Goal: Task Accomplishment & Management: Use online tool/utility

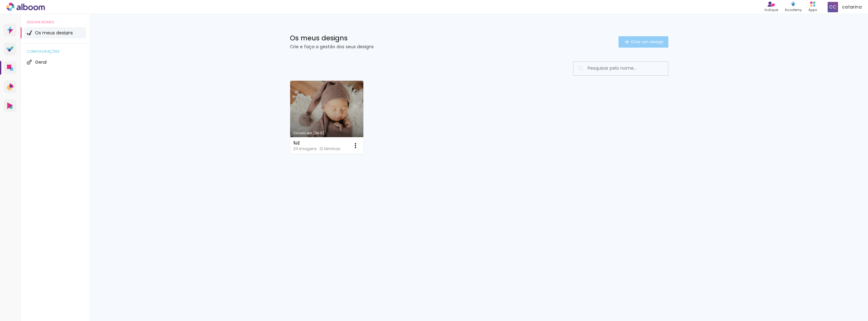
click at [644, 40] on span "Criar um design" at bounding box center [647, 42] width 33 height 4
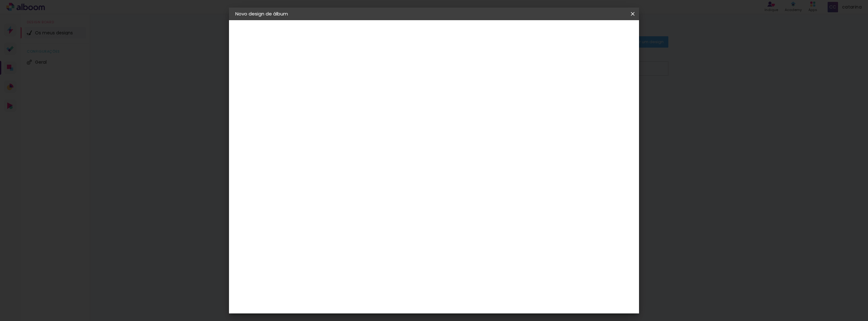
click at [338, 88] on input at bounding box center [338, 85] width 0 height 10
type input "Alice"
type paper-input "Alice"
click at [0, 0] on slot "Avançar" at bounding box center [0, 0] width 0 height 0
click at [395, 97] on span at bounding box center [393, 97] width 1 height 5
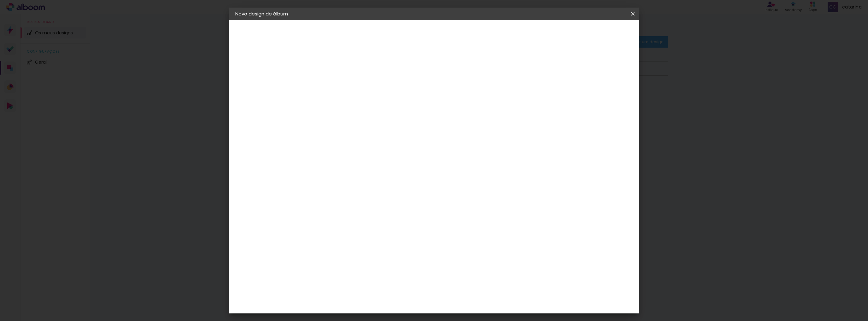
click at [393, 98] on iron-icon at bounding box center [389, 97] width 7 height 8
click at [0, 0] on slot "Avançar" at bounding box center [0, 0] width 0 height 0
drag, startPoint x: 326, startPoint y: 181, endPoint x: 294, endPoint y: 185, distance: 32.2
click at [294, 20] on quentale-album-spec "Iniciar design Iniciar design" at bounding box center [434, 20] width 410 height 0
type input "3"
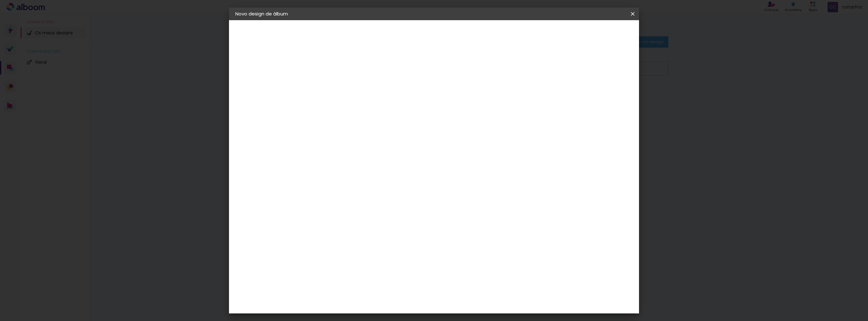
type input "15"
type paper-input "15"
click at [411, 97] on span "30" at bounding box center [407, 98] width 10 height 9
click at [410, 97] on span "30" at bounding box center [407, 98] width 10 height 9
drag, startPoint x: 410, startPoint y: 98, endPoint x: 397, endPoint y: 99, distance: 12.3
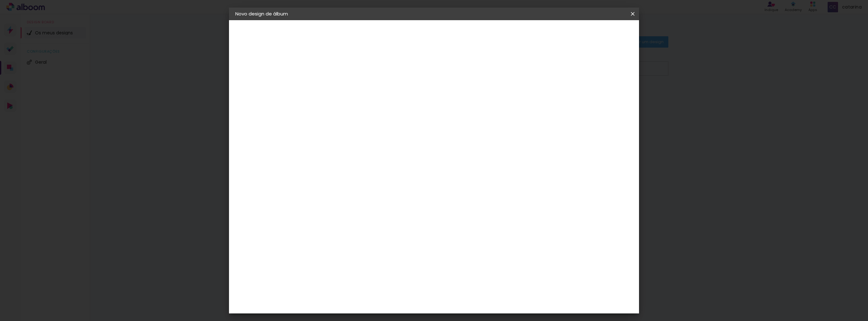
click at [397, 99] on div "30 cm" at bounding box center [411, 99] width 124 height 16
drag, startPoint x: 476, startPoint y: 200, endPoint x: 458, endPoint y: 201, distance: 18.0
click at [458, 201] on paper-input-container "60 cm" at bounding box center [472, 202] width 28 height 16
type input "30"
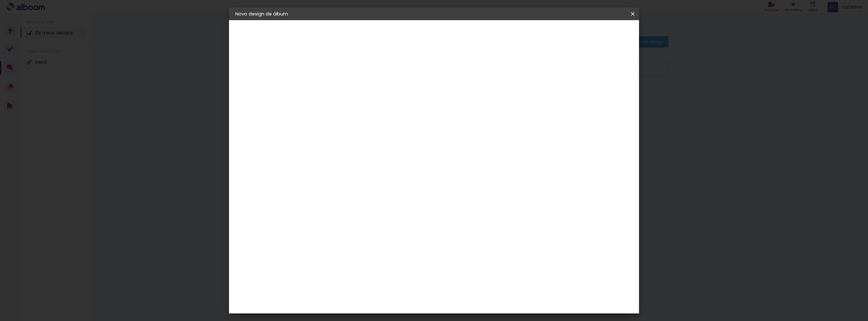
type paper-input "30"
click at [594, 83] on div "15 cm cm cm mm A maioria dos laboratórios sugere 5mm de margem." at bounding box center [460, 57] width 298 height 50
click at [593, 32] on span "Iniciar design" at bounding box center [578, 33] width 29 height 4
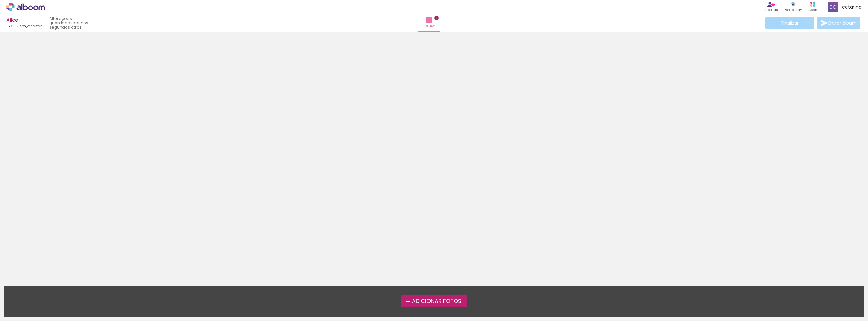
click at [404, 301] on iron-icon at bounding box center [408, 302] width 8 height 8
click at [0, 0] on input "file" at bounding box center [0, 0] width 0 height 0
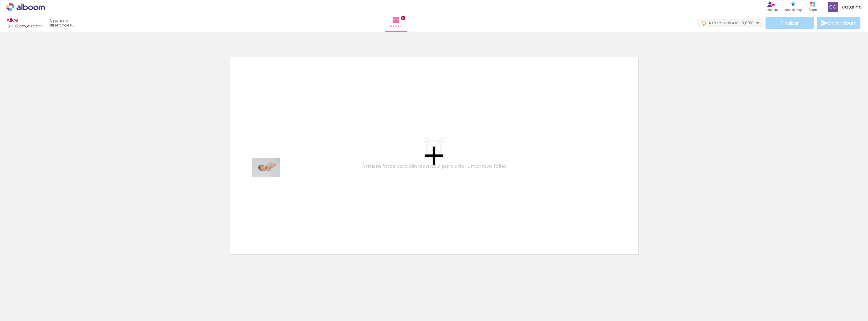
drag, startPoint x: 62, startPoint y: 305, endPoint x: 274, endPoint y: 176, distance: 247.2
click at [274, 176] on quentale-workspace at bounding box center [434, 160] width 868 height 321
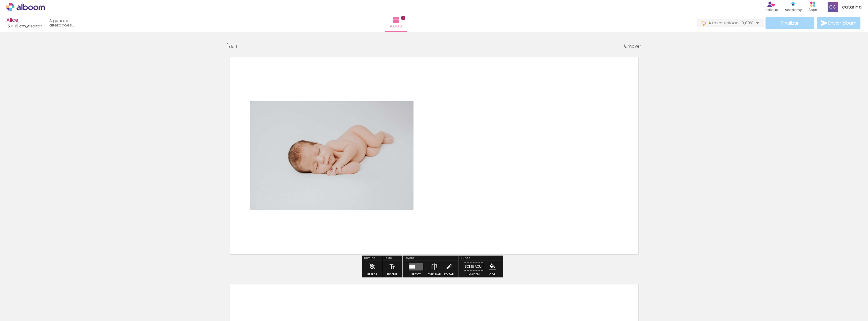
click at [22, 310] on span "Adicionar Fotos" at bounding box center [22, 312] width 19 height 7
click at [0, 0] on input "file" at bounding box center [0, 0] width 0 height 0
click at [27, 311] on span "Adicionar Fotos" at bounding box center [22, 312] width 19 height 7
click at [0, 0] on input "file" at bounding box center [0, 0] width 0 height 0
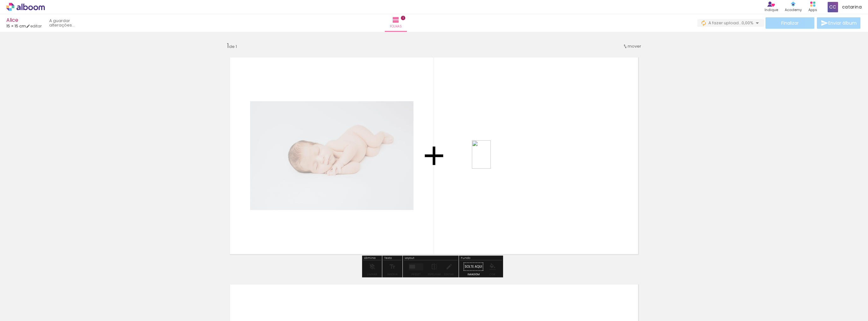
drag, startPoint x: 135, startPoint y: 307, endPoint x: 491, endPoint y: 159, distance: 385.1
click at [491, 159] on quentale-workspace at bounding box center [434, 160] width 868 height 321
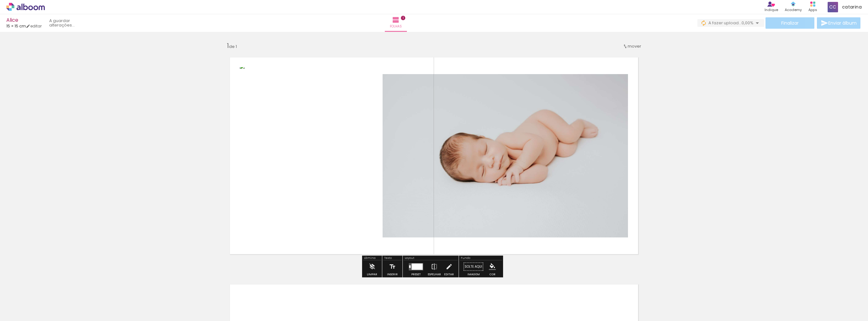
click at [23, 315] on span "Adicionar Fotos" at bounding box center [22, 312] width 19 height 7
click at [0, 0] on input "file" at bounding box center [0, 0] width 0 height 0
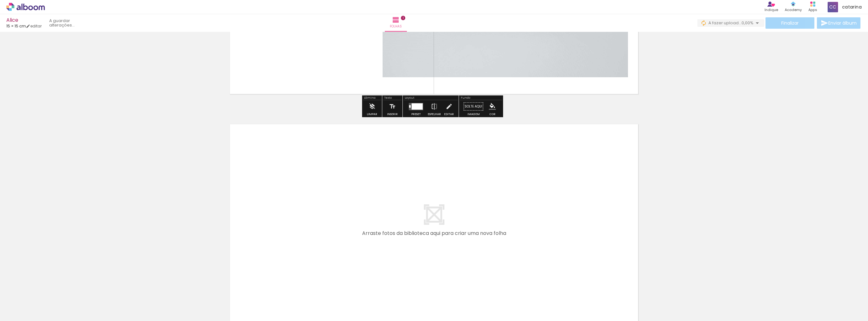
scroll to position [229, 0]
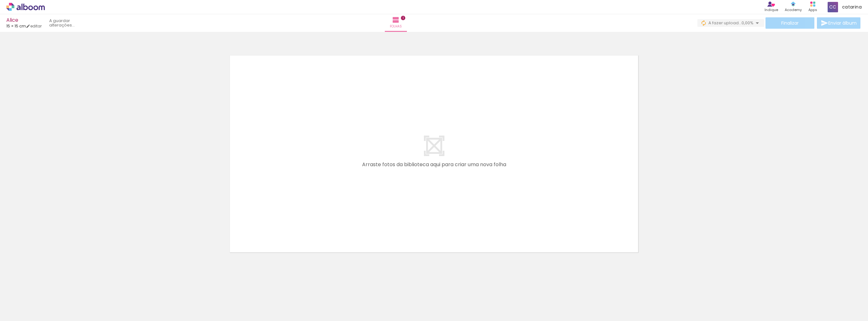
click at [21, 310] on span "Adicionar Fotos" at bounding box center [22, 312] width 19 height 7
click at [0, 0] on input "file" at bounding box center [0, 0] width 0 height 0
click at [30, 313] on span "Adicionar Fotos" at bounding box center [22, 312] width 19 height 7
click at [0, 0] on input "file" at bounding box center [0, 0] width 0 height 0
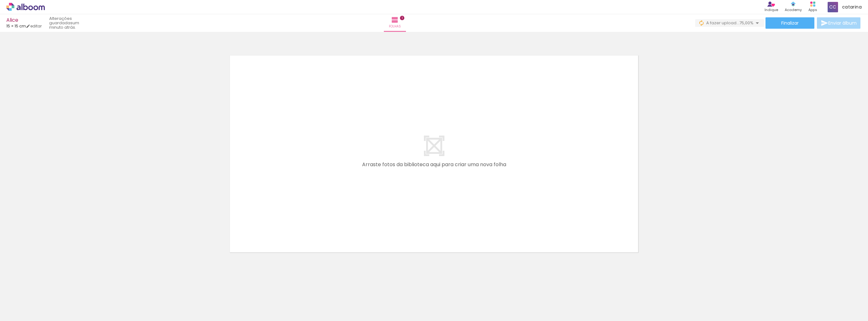
click at [19, 309] on span "Adicionar Fotos" at bounding box center [22, 312] width 19 height 7
click at [0, 0] on input "file" at bounding box center [0, 0] width 0 height 0
drag, startPoint x: 174, startPoint y: 308, endPoint x: 295, endPoint y: 193, distance: 167.3
click at [295, 193] on quentale-workspace at bounding box center [434, 160] width 868 height 321
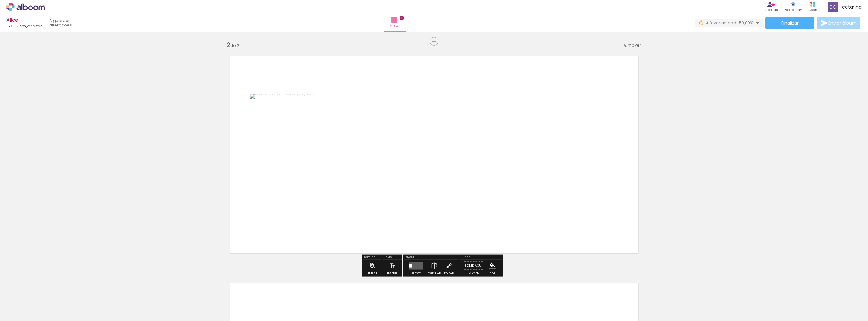
scroll to position [226, 0]
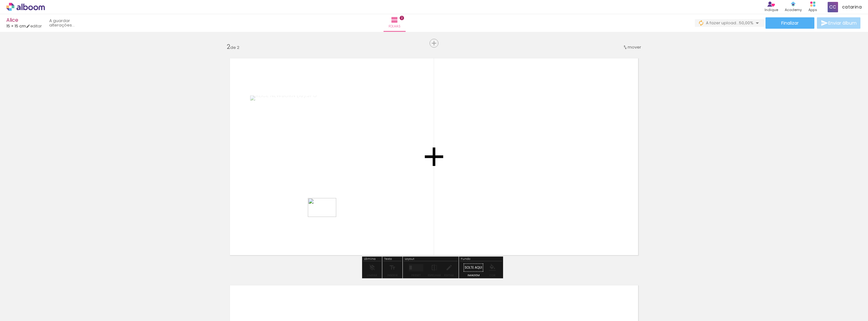
drag, startPoint x: 209, startPoint y: 305, endPoint x: 331, endPoint y: 216, distance: 150.3
click at [336, 211] on quentale-workspace at bounding box center [434, 160] width 868 height 321
drag, startPoint x: 266, startPoint y: 288, endPoint x: 357, endPoint y: 210, distance: 119.7
click at [356, 210] on quentale-workspace at bounding box center [434, 160] width 868 height 321
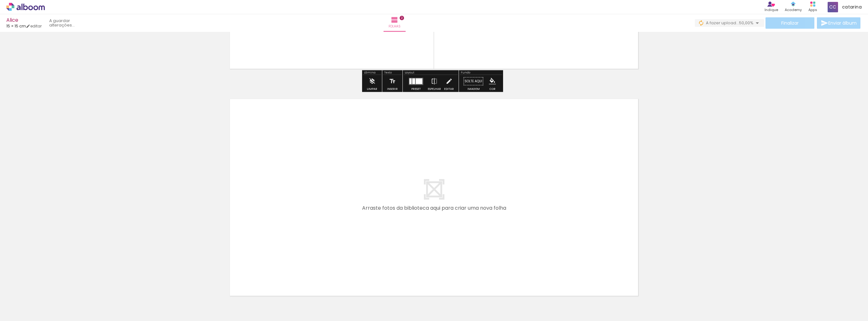
scroll to position [456, 0]
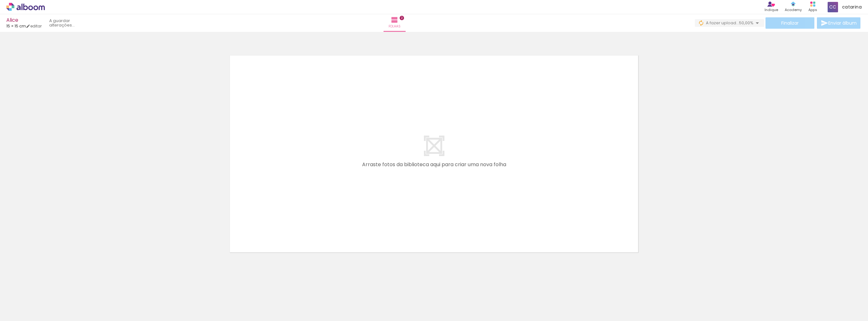
click at [27, 312] on span "Adicionar Fotos" at bounding box center [22, 312] width 19 height 7
click at [0, 0] on input "file" at bounding box center [0, 0] width 0 height 0
click at [16, 312] on span "Adicionar Fotos" at bounding box center [22, 312] width 19 height 7
click at [0, 0] on input "file" at bounding box center [0, 0] width 0 height 0
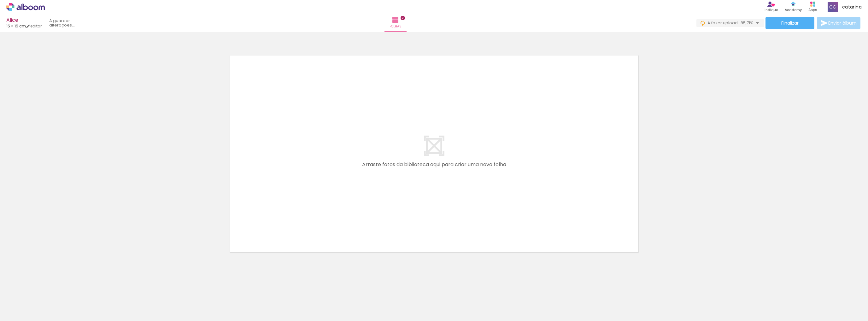
click at [15, 312] on span "Adicionar Fotos" at bounding box center [22, 312] width 19 height 7
click at [0, 0] on input "file" at bounding box center [0, 0] width 0 height 0
drag, startPoint x: 281, startPoint y: 310, endPoint x: 286, endPoint y: 207, distance: 103.0
click at [286, 207] on quentale-workspace at bounding box center [434, 160] width 868 height 321
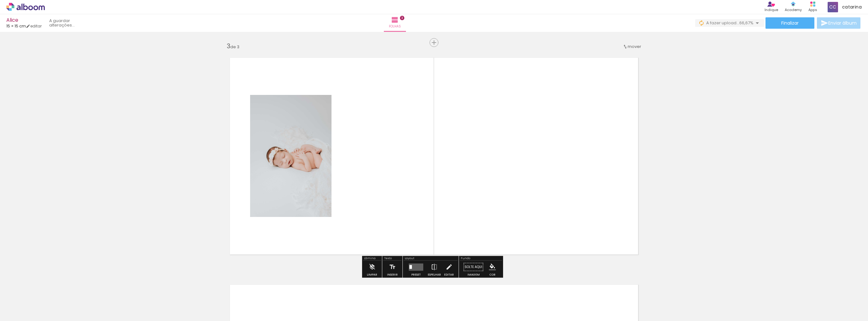
scroll to position [453, 0]
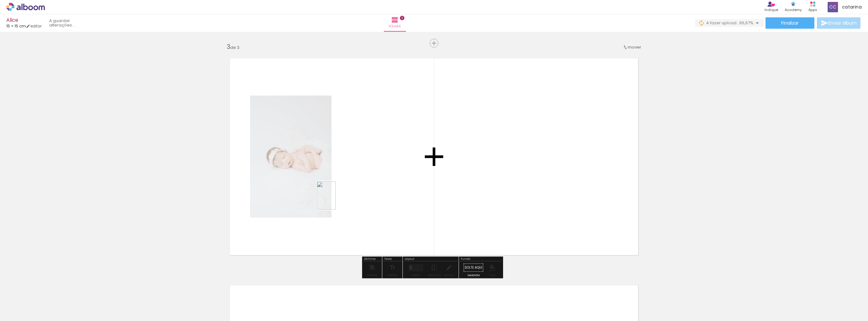
drag, startPoint x: 316, startPoint y: 306, endPoint x: 336, endPoint y: 200, distance: 107.5
click at [336, 200] on quentale-workspace at bounding box center [434, 160] width 868 height 321
drag, startPoint x: 351, startPoint y: 312, endPoint x: 394, endPoint y: 188, distance: 130.7
click at [394, 189] on quentale-workspace at bounding box center [434, 160] width 868 height 321
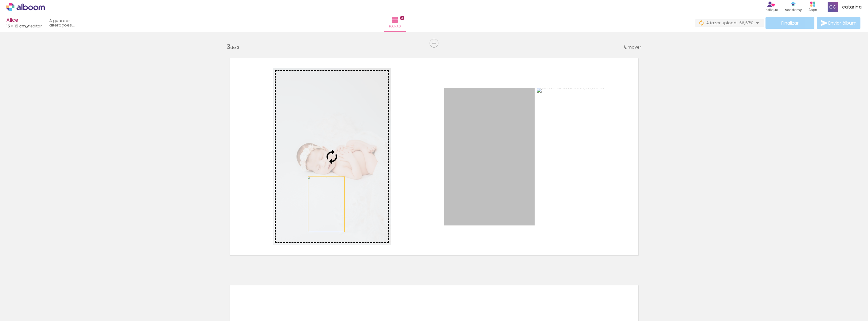
drag, startPoint x: 474, startPoint y: 190, endPoint x: 324, endPoint y: 203, distance: 150.4
click at [0, 0] on slot at bounding box center [0, 0] width 0 height 0
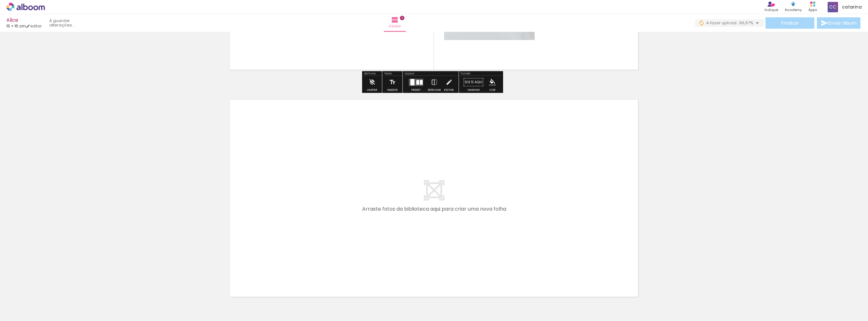
scroll to position [683, 0]
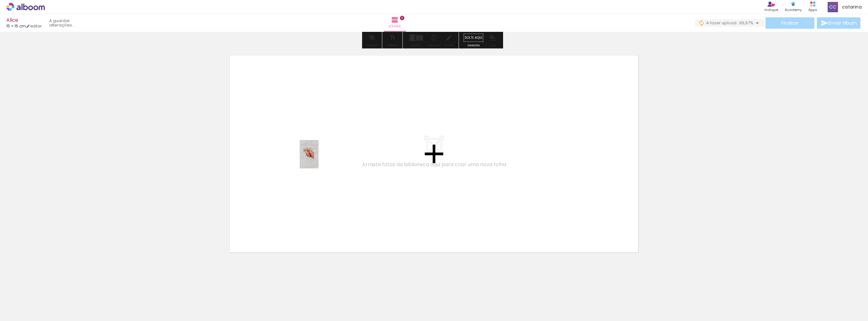
drag, startPoint x: 107, startPoint y: 293, endPoint x: 320, endPoint y: 158, distance: 251.9
click at [320, 158] on quentale-workspace at bounding box center [434, 160] width 868 height 321
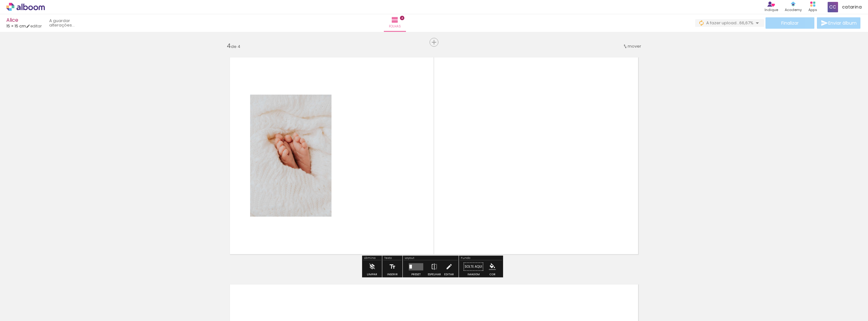
scroll to position [680, 0]
click at [27, 316] on paper-button "Adicionar Fotos" at bounding box center [19, 312] width 31 height 10
click at [0, 0] on input "file" at bounding box center [0, 0] width 0 height 0
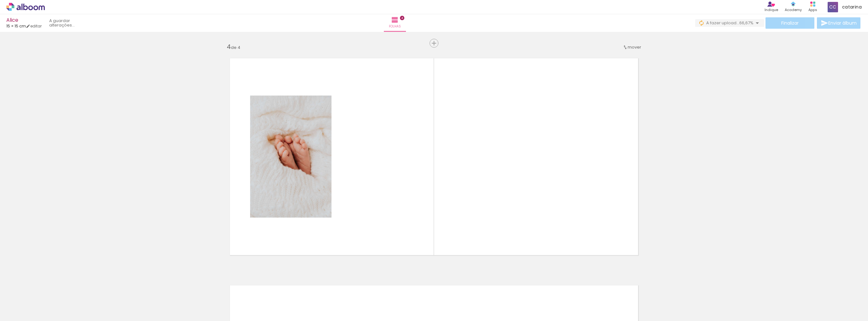
scroll to position [0, 0]
drag, startPoint x: 382, startPoint y: 304, endPoint x: 375, endPoint y: 206, distance: 98.7
click at [375, 206] on quentale-workspace at bounding box center [434, 160] width 868 height 321
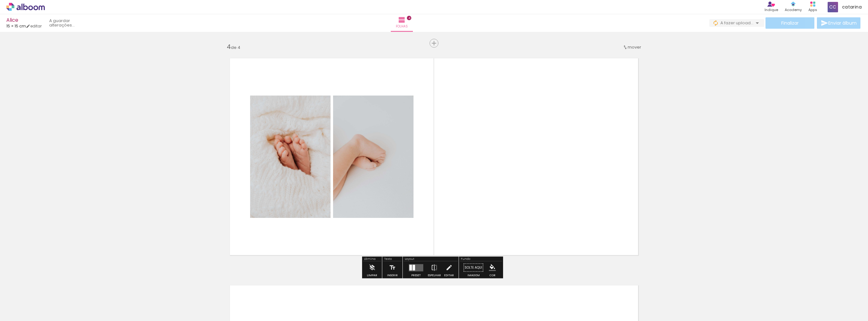
click at [35, 311] on paper-button "Adicionar Fotos" at bounding box center [19, 312] width 31 height 10
click at [0, 0] on input "file" at bounding box center [0, 0] width 0 height 0
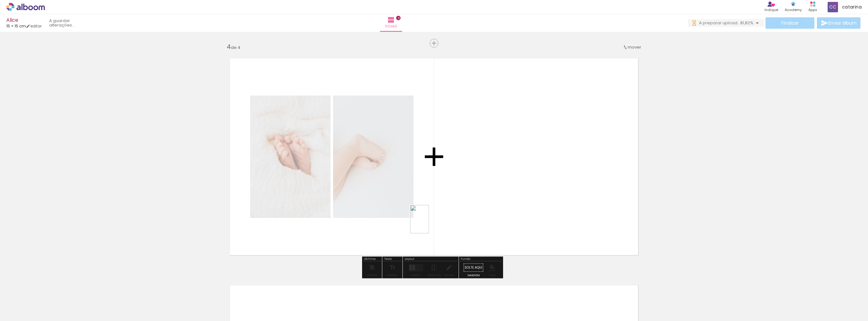
drag, startPoint x: 421, startPoint y: 308, endPoint x: 429, endPoint y: 224, distance: 84.5
click at [429, 224] on quentale-workspace at bounding box center [434, 160] width 868 height 321
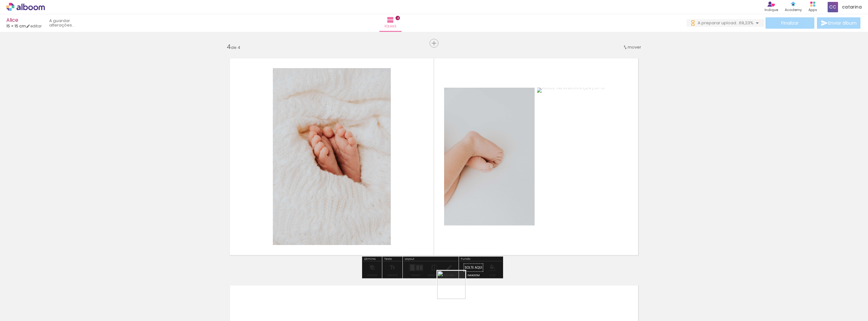
drag, startPoint x: 455, startPoint y: 302, endPoint x: 454, endPoint y: 224, distance: 78.2
click at [452, 214] on quentale-workspace at bounding box center [434, 160] width 868 height 321
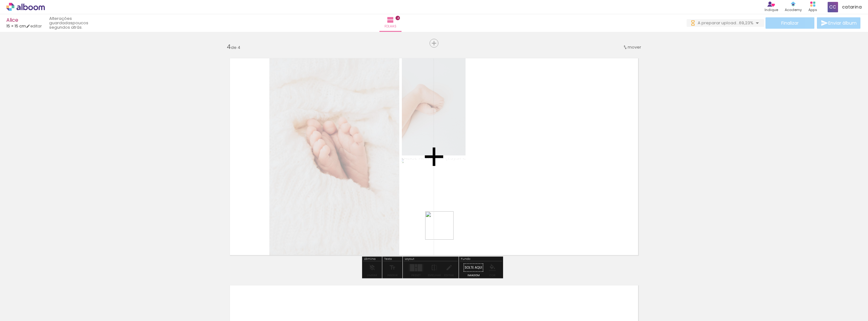
drag, startPoint x: 484, startPoint y: 307, endPoint x: 438, endPoint y: 211, distance: 106.4
click at [438, 211] on quentale-workspace at bounding box center [434, 160] width 868 height 321
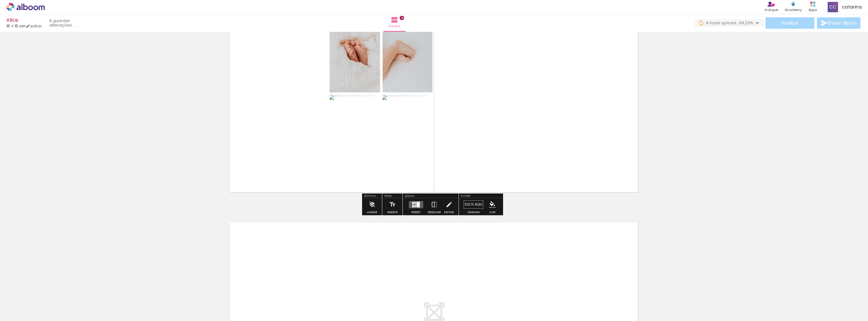
scroll to position [680, 0]
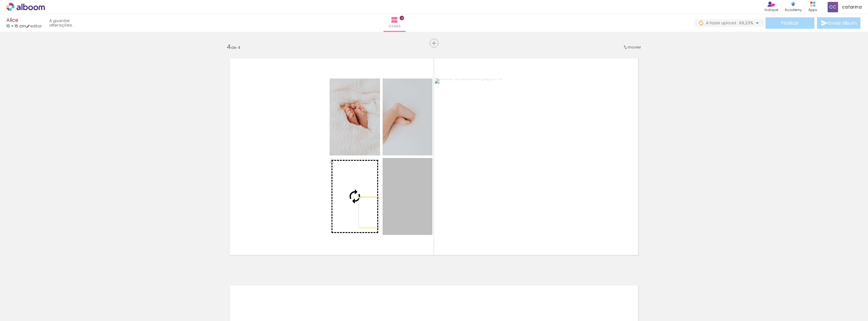
drag, startPoint x: 408, startPoint y: 209, endPoint x: 366, endPoint y: 212, distance: 41.8
click at [0, 0] on slot at bounding box center [0, 0] width 0 height 0
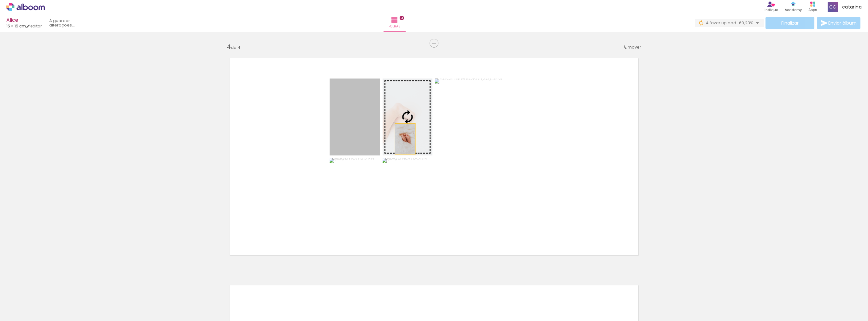
drag, startPoint x: 367, startPoint y: 140, endPoint x: 403, endPoint y: 139, distance: 35.6
click at [0, 0] on slot at bounding box center [0, 0] width 0 height 0
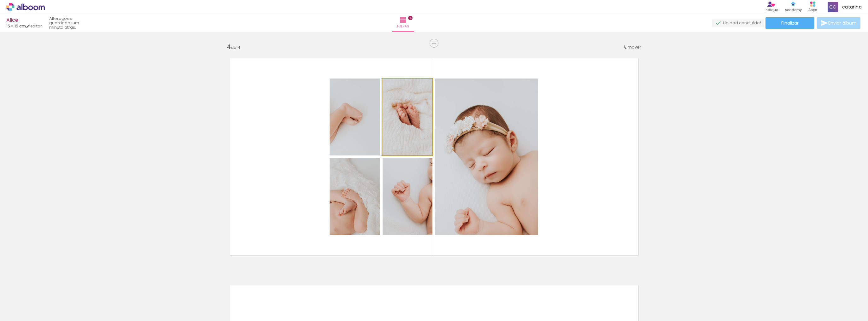
drag, startPoint x: 402, startPoint y: 133, endPoint x: 394, endPoint y: 127, distance: 10.9
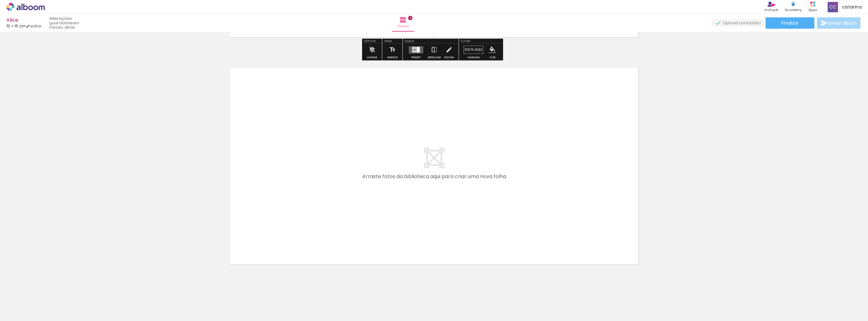
scroll to position [910, 0]
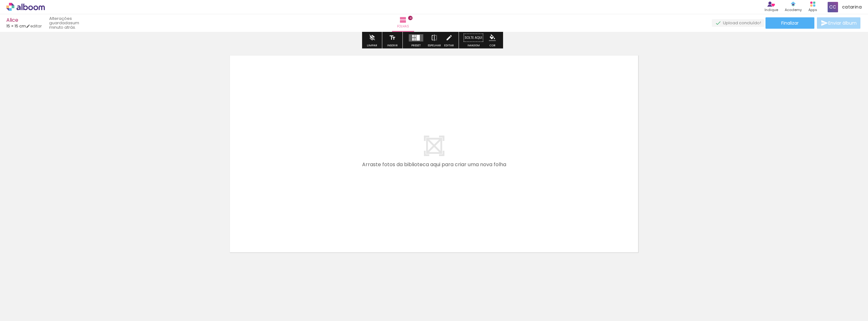
click at [26, 307] on paper-button "Adicionar Fotos" at bounding box center [19, 312] width 31 height 10
click at [0, 0] on input "file" at bounding box center [0, 0] width 0 height 0
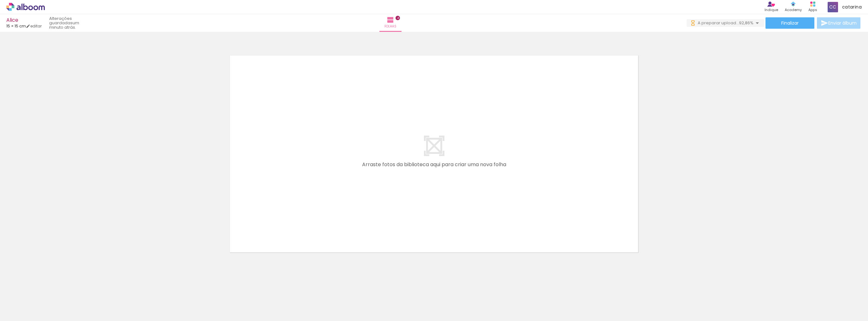
click at [13, 314] on iron-icon at bounding box center [9, 313] width 8 height 8
click at [0, 0] on input "file" at bounding box center [0, 0] width 0 height 0
drag, startPoint x: 524, startPoint y: 302, endPoint x: 400, endPoint y: 200, distance: 160.8
click at [400, 200] on quentale-workspace at bounding box center [434, 160] width 868 height 321
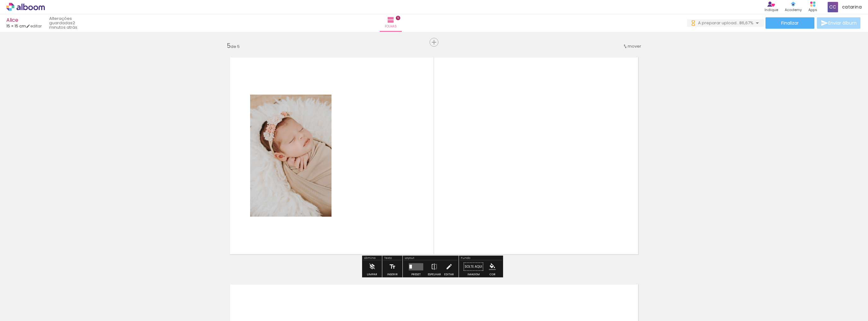
scroll to position [907, 0]
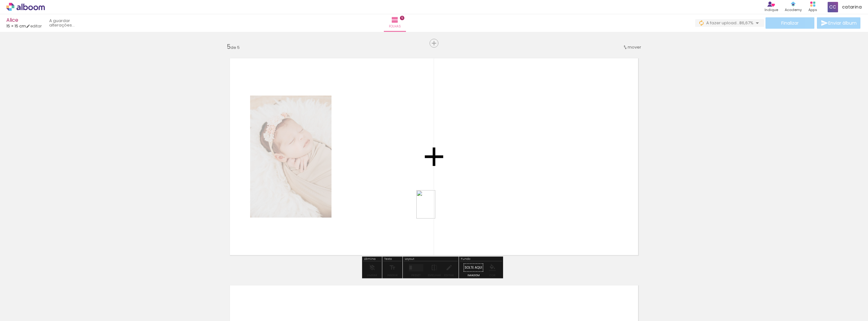
drag, startPoint x: 559, startPoint y: 303, endPoint x: 423, endPoint y: 193, distance: 174.5
click at [423, 191] on quentale-workspace at bounding box center [434, 160] width 868 height 321
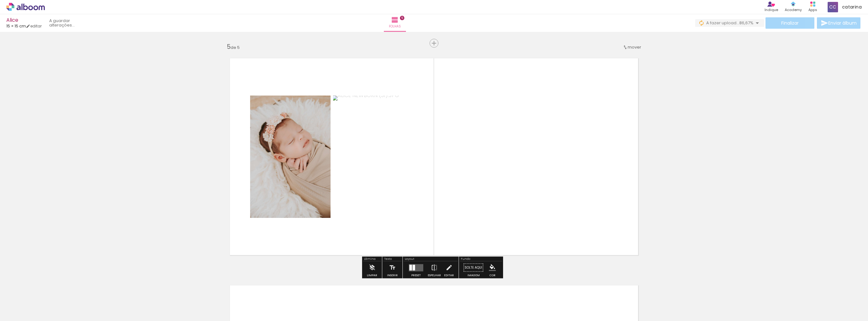
click at [30, 314] on span "Adicionar Fotos" at bounding box center [22, 312] width 19 height 7
click at [0, 0] on input "file" at bounding box center [0, 0] width 0 height 0
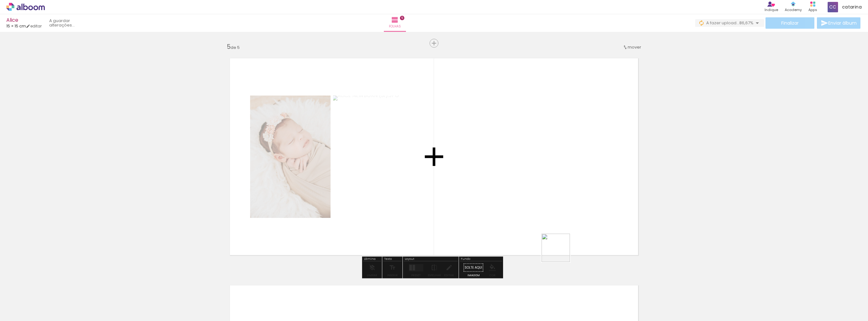
drag, startPoint x: 591, startPoint y: 303, endPoint x: 539, endPoint y: 207, distance: 109.1
click at [539, 207] on quentale-workspace at bounding box center [434, 160] width 868 height 321
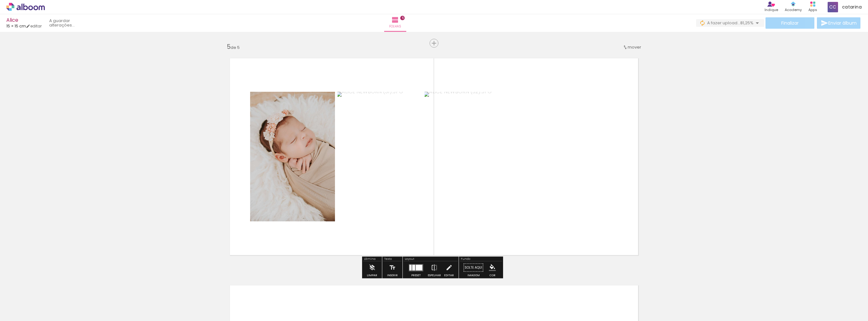
click at [28, 309] on span "Adicionar Fotos" at bounding box center [22, 312] width 19 height 7
click at [0, 0] on input "file" at bounding box center [0, 0] width 0 height 0
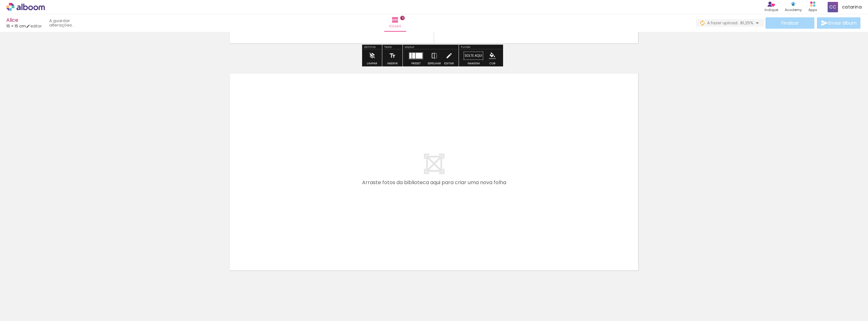
scroll to position [1137, 0]
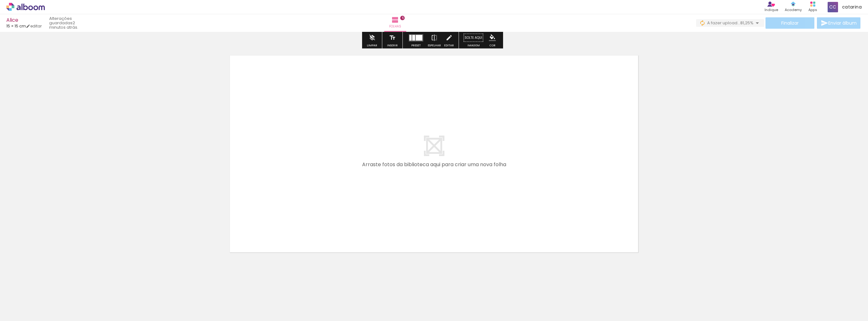
click at [10, 313] on iron-icon at bounding box center [9, 313] width 8 height 8
click at [0, 0] on input "file" at bounding box center [0, 0] width 0 height 0
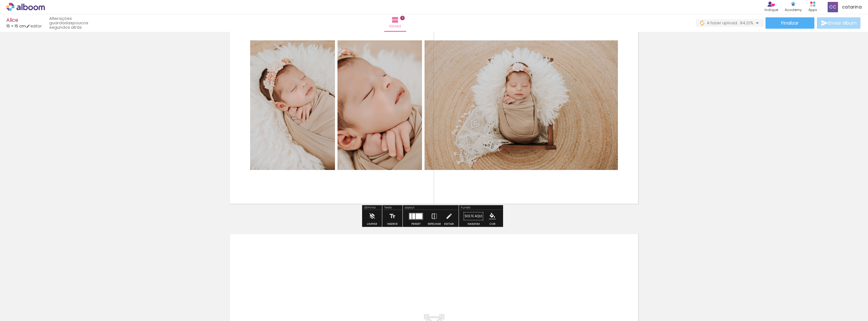
scroll to position [948, 0]
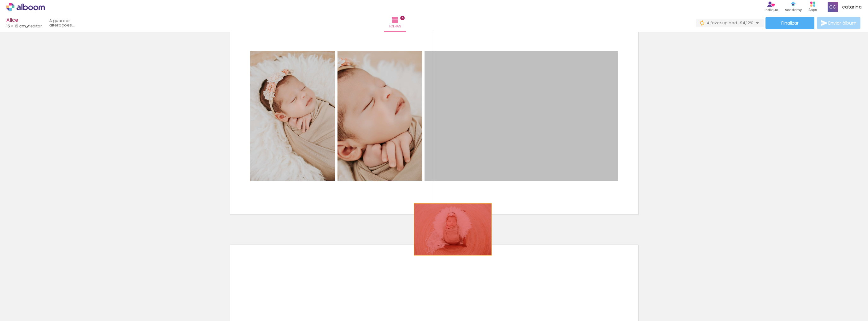
drag, startPoint x: 525, startPoint y: 121, endPoint x: 450, endPoint y: 229, distance: 131.3
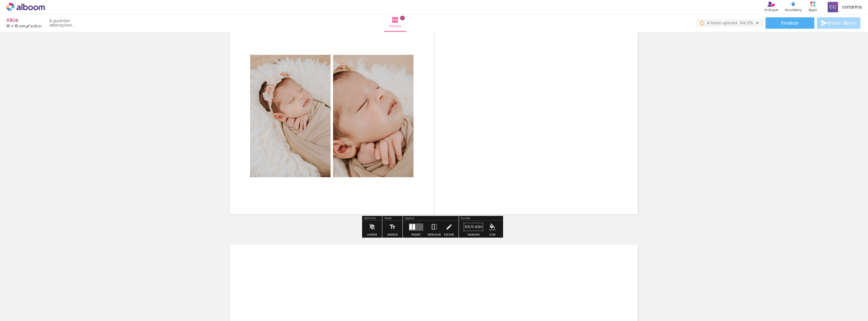
click at [27, 313] on span "Adicionar Fotos" at bounding box center [22, 312] width 19 height 7
click at [0, 0] on input "file" at bounding box center [0, 0] width 0 height 0
click at [582, 290] on iron-icon at bounding box center [579, 287] width 7 height 7
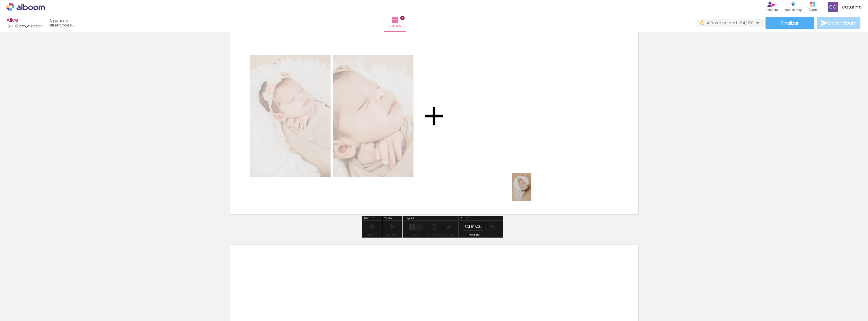
drag, startPoint x: 627, startPoint y: 304, endPoint x: 529, endPoint y: 187, distance: 152.5
click at [530, 187] on quentale-workspace at bounding box center [434, 160] width 868 height 321
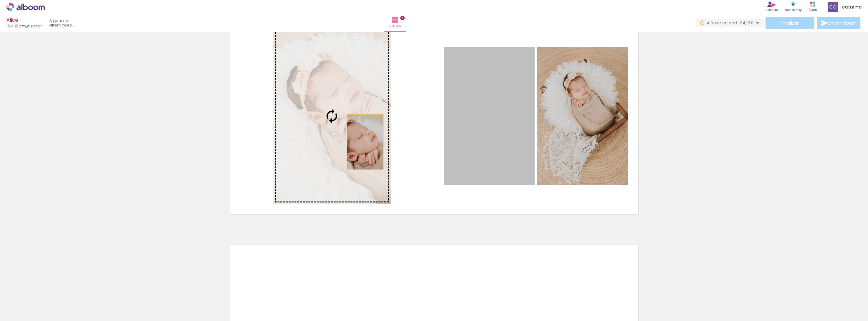
drag, startPoint x: 492, startPoint y: 144, endPoint x: 362, endPoint y: 142, distance: 129.3
click at [0, 0] on slot at bounding box center [0, 0] width 0 height 0
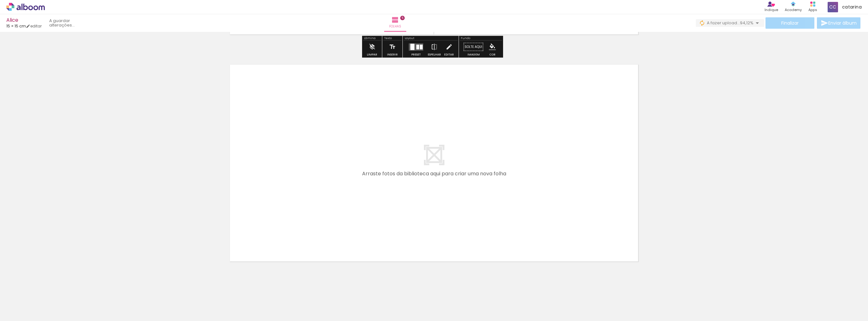
scroll to position [1137, 0]
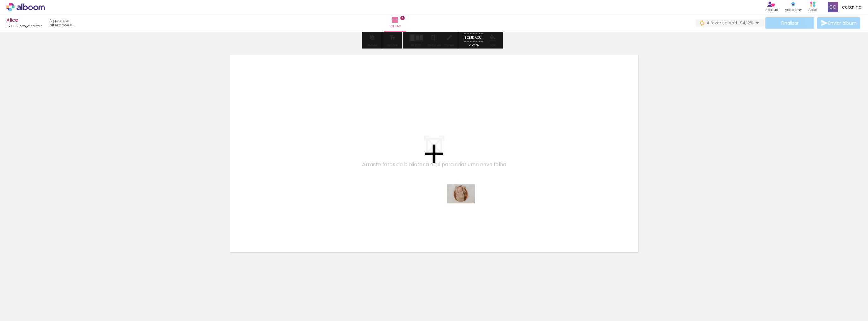
drag, startPoint x: 594, startPoint y: 305, endPoint x: 464, endPoint y: 202, distance: 165.2
click at [464, 202] on quentale-workspace at bounding box center [434, 160] width 868 height 321
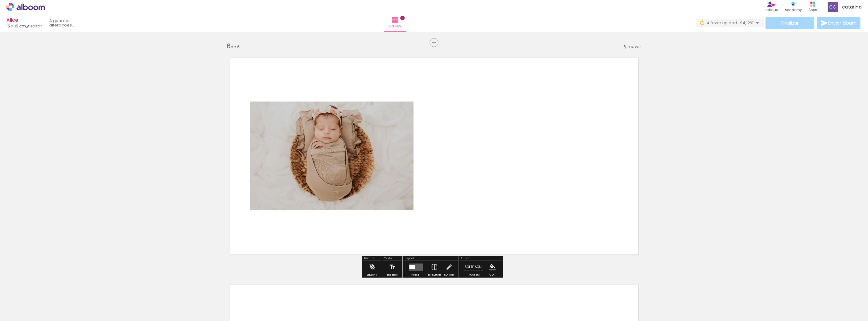
scroll to position [1134, 0]
click at [26, 310] on span "Adicionar Fotos" at bounding box center [22, 312] width 19 height 7
click at [0, 0] on input "file" at bounding box center [0, 0] width 0 height 0
drag, startPoint x: 621, startPoint y: 263, endPoint x: 568, endPoint y: 219, distance: 68.5
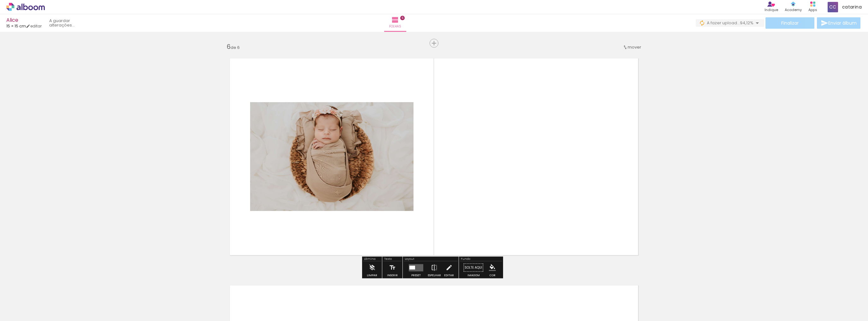
click at [569, 219] on quentale-workspace at bounding box center [434, 160] width 868 height 321
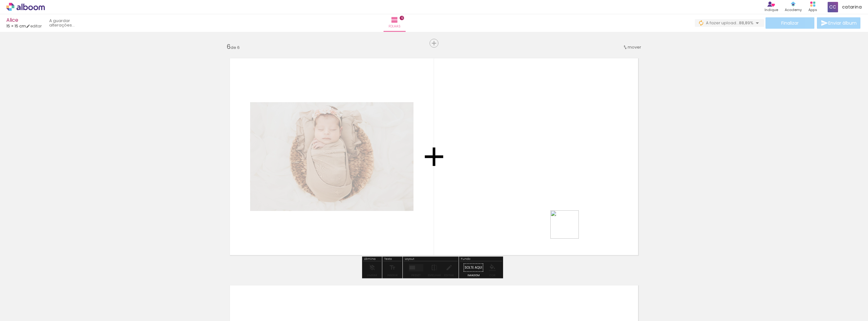
drag, startPoint x: 655, startPoint y: 303, endPoint x: 560, endPoint y: 216, distance: 128.6
click at [560, 216] on quentale-workspace at bounding box center [434, 160] width 868 height 321
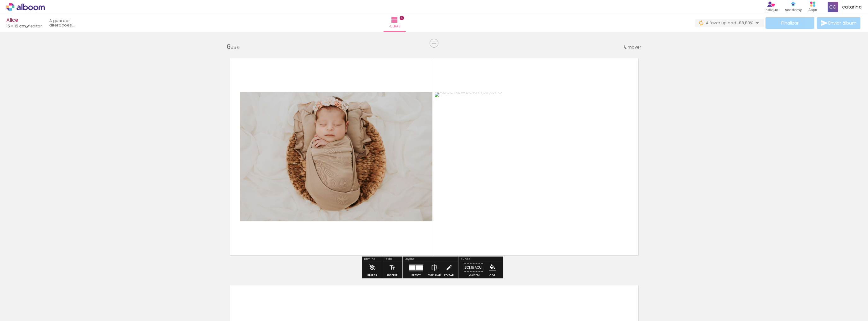
click at [35, 310] on paper-button "Adicionar Fotos" at bounding box center [19, 312] width 31 height 10
click at [0, 0] on input "file" at bounding box center [0, 0] width 0 height 0
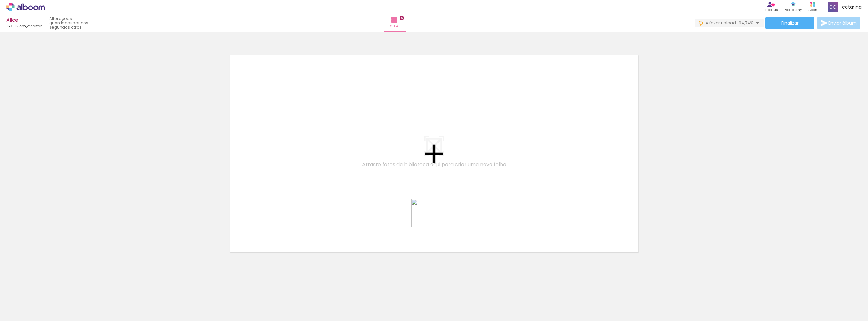
drag, startPoint x: 695, startPoint y: 305, endPoint x: 416, endPoint y: 213, distance: 293.9
click at [416, 213] on quentale-workspace at bounding box center [434, 160] width 868 height 321
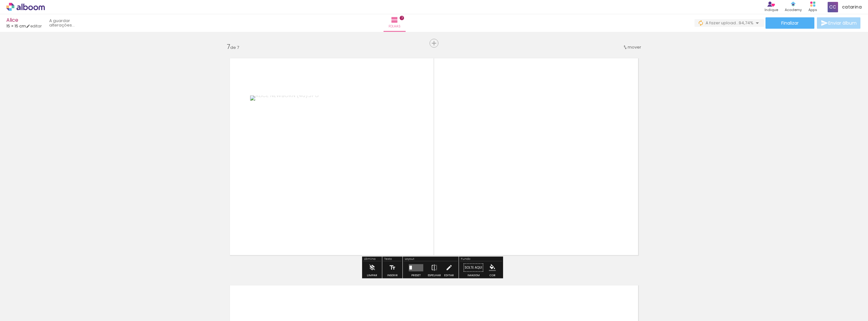
scroll to position [1361, 0]
click at [29, 313] on span "Adicionar Fotos" at bounding box center [22, 312] width 19 height 7
click at [0, 0] on input "file" at bounding box center [0, 0] width 0 height 0
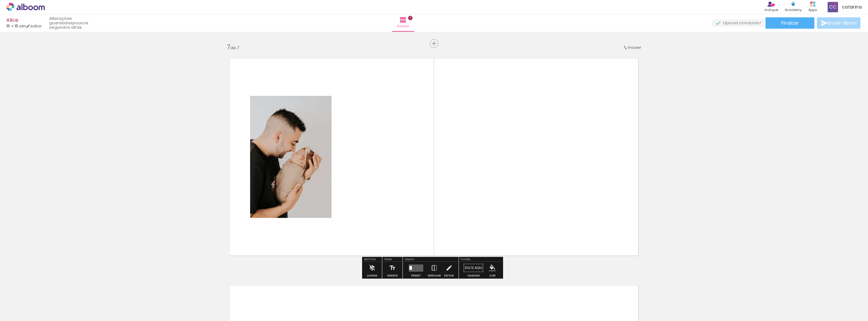
scroll to position [0, 0]
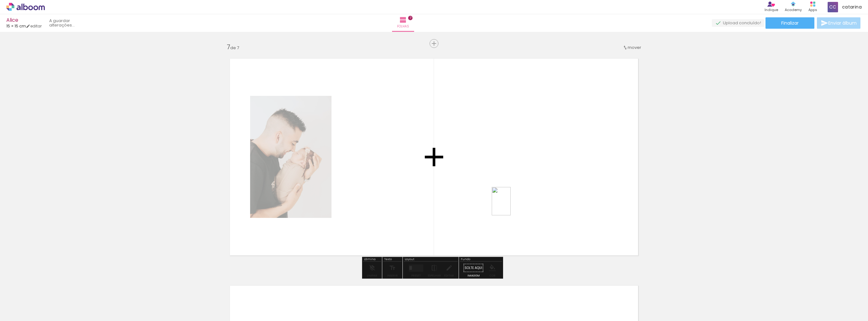
drag, startPoint x: 741, startPoint y: 302, endPoint x: 430, endPoint y: 173, distance: 337.3
click at [430, 173] on quentale-workspace at bounding box center [434, 160] width 868 height 321
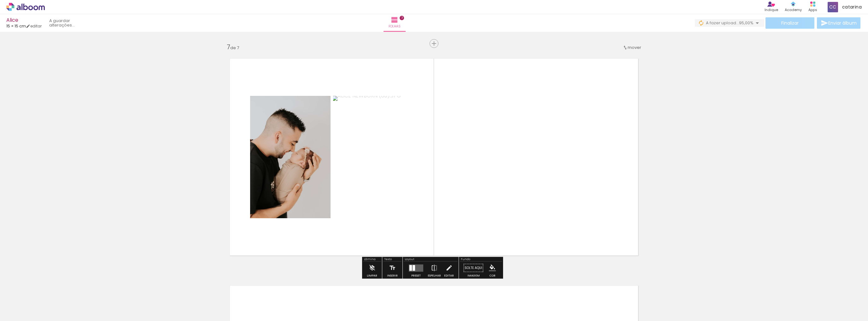
click at [15, 316] on span "Adicionar Fotos" at bounding box center [22, 312] width 19 height 7
click at [0, 0] on input "file" at bounding box center [0, 0] width 0 height 0
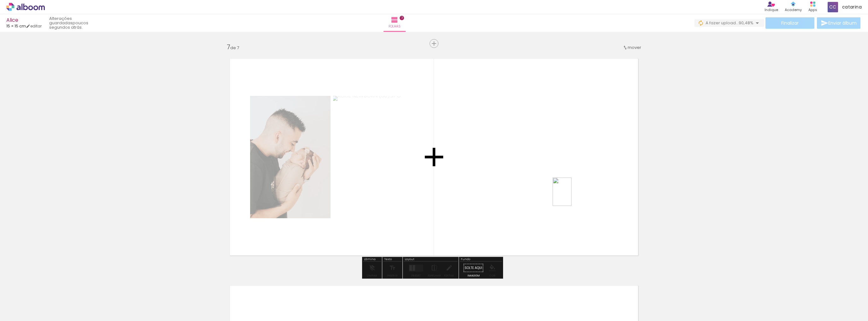
drag, startPoint x: 761, startPoint y: 302, endPoint x: 569, endPoint y: 195, distance: 219.5
click at [569, 195] on quentale-workspace at bounding box center [434, 160] width 868 height 321
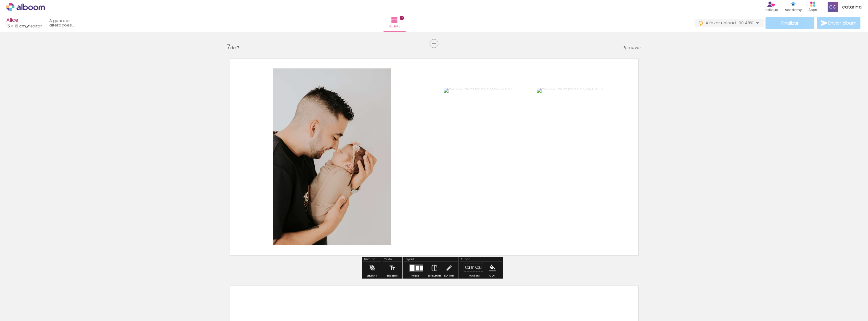
click at [416, 269] on div at bounding box center [417, 268] width 3 height 5
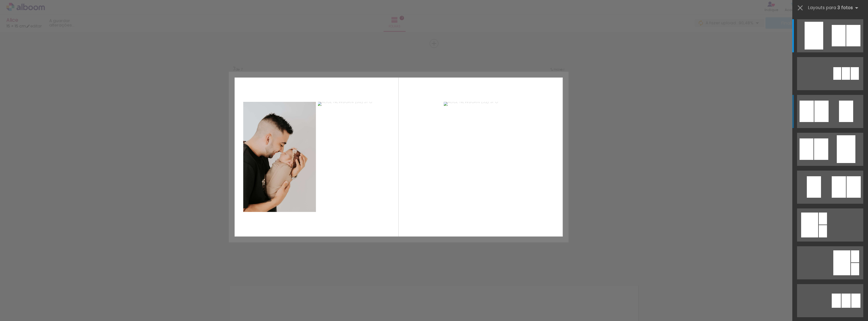
click at [834, 117] on quentale-layouter at bounding box center [830, 111] width 66 height 33
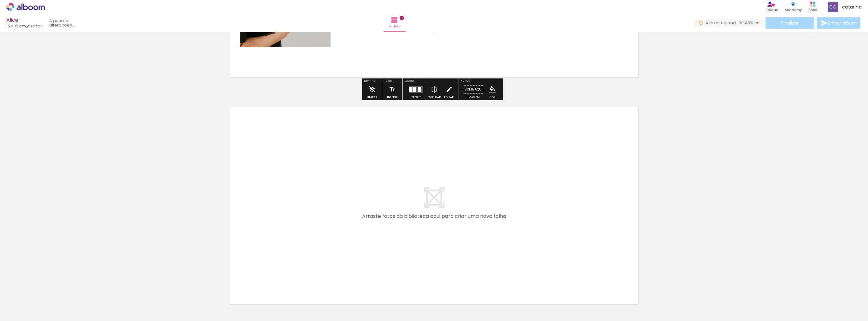
scroll to position [1550, 0]
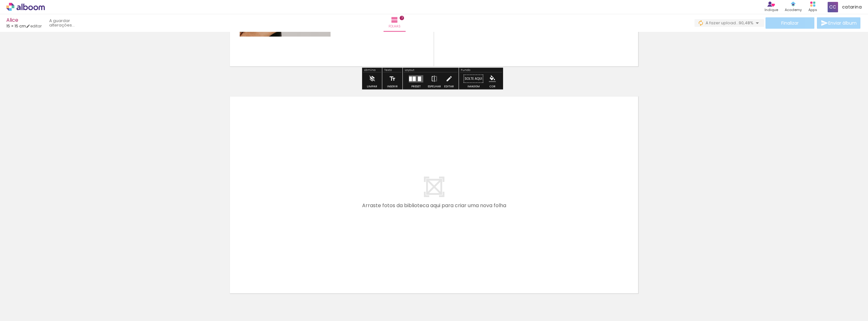
click at [21, 311] on span "Adicionar Fotos" at bounding box center [22, 312] width 19 height 7
click at [0, 0] on input "file" at bounding box center [0, 0] width 0 height 0
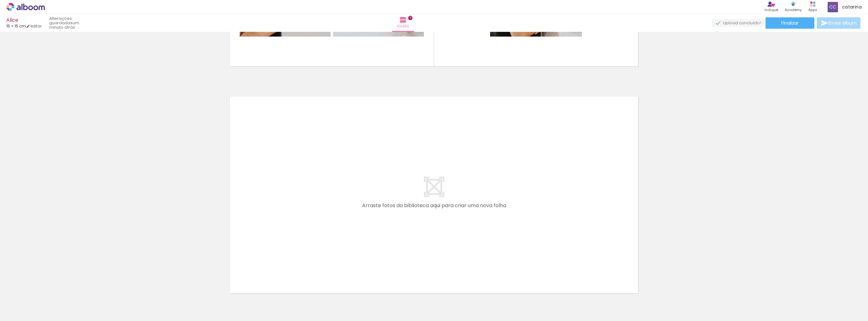
scroll to position [0, 0]
drag, startPoint x: 798, startPoint y: 302, endPoint x: 465, endPoint y: 187, distance: 352.0
click at [465, 187] on quentale-workspace at bounding box center [434, 160] width 868 height 321
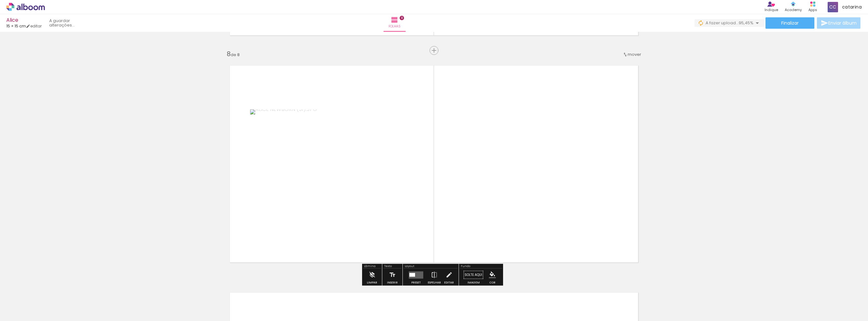
scroll to position [1588, 0]
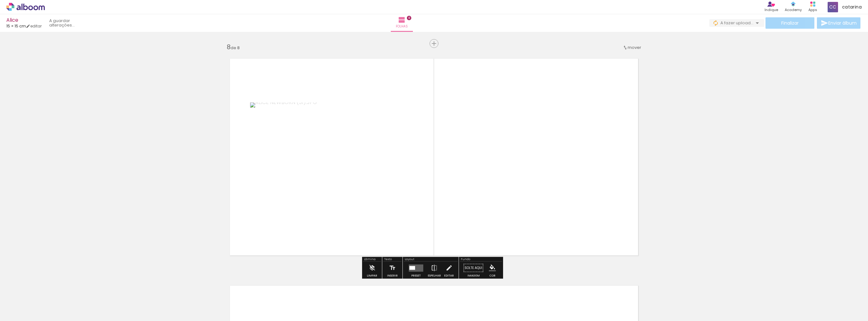
click at [21, 311] on span "Adicionar Fotos" at bounding box center [22, 312] width 19 height 7
click at [0, 0] on input "file" at bounding box center [0, 0] width 0 height 0
click at [419, 271] on quentale-layouter at bounding box center [416, 267] width 15 height 7
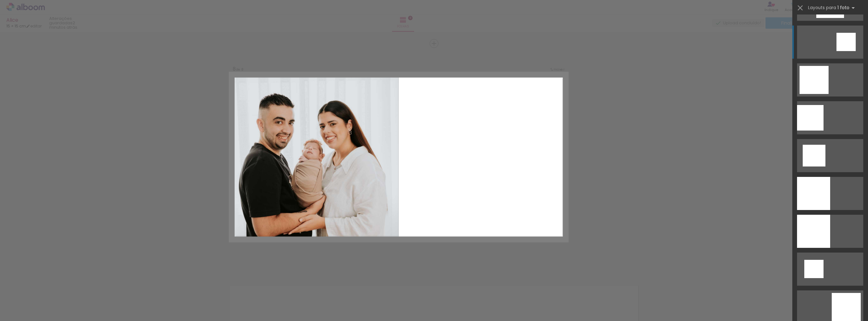
scroll to position [757, 0]
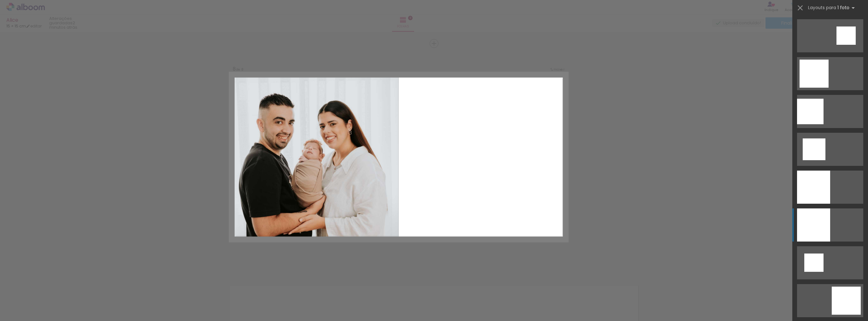
click at [824, 227] on div at bounding box center [813, 224] width 33 height 33
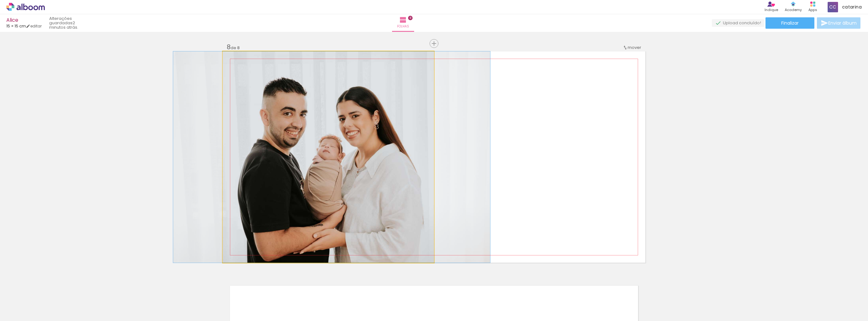
drag, startPoint x: 313, startPoint y: 165, endPoint x: 316, endPoint y: 165, distance: 3.5
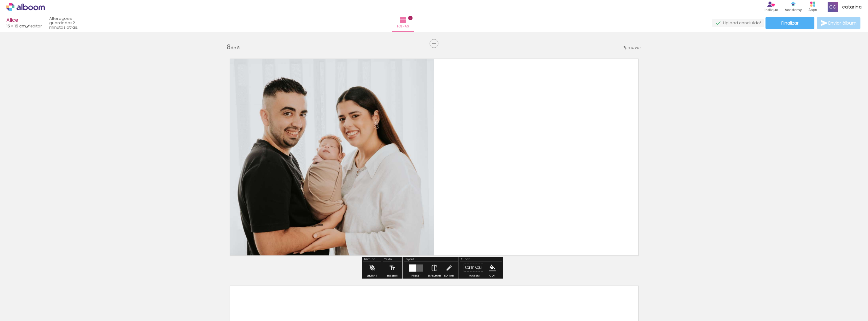
click at [16, 312] on span "Adicionar Fotos" at bounding box center [22, 312] width 19 height 7
click at [0, 0] on input "file" at bounding box center [0, 0] width 0 height 0
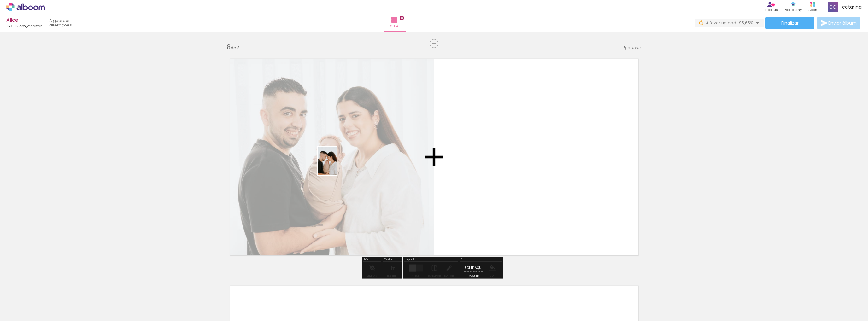
drag, startPoint x: 819, startPoint y: 300, endPoint x: 337, endPoint y: 166, distance: 500.8
click at [337, 166] on quentale-workspace at bounding box center [434, 160] width 868 height 321
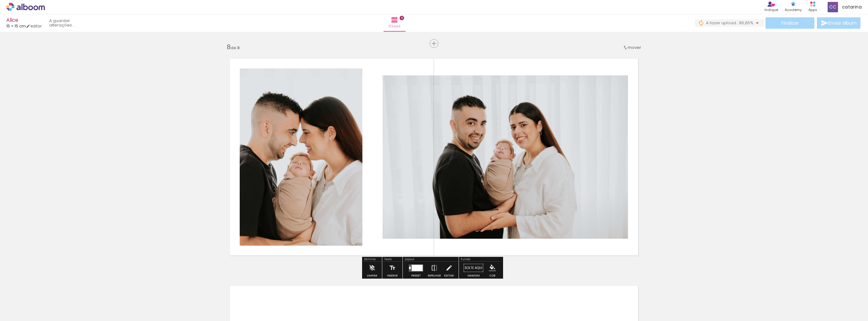
click at [468, 172] on quentale-photo at bounding box center [505, 156] width 245 height 163
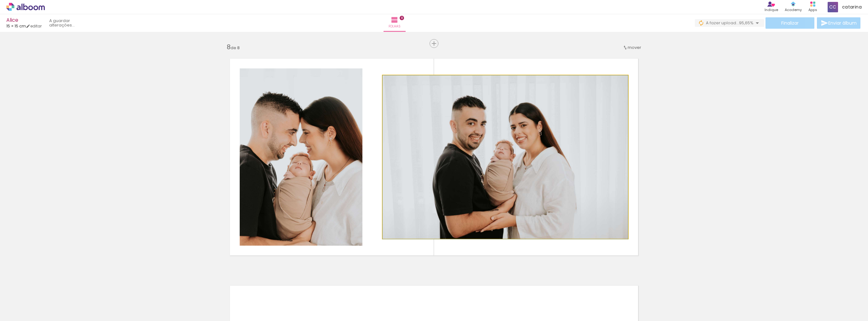
drag, startPoint x: 452, startPoint y: 173, endPoint x: 462, endPoint y: 191, distance: 20.6
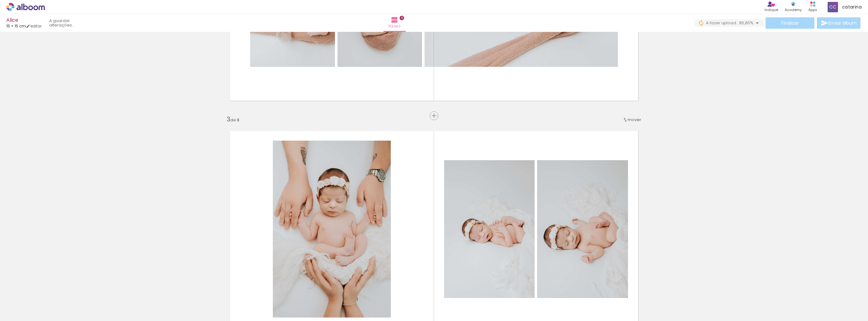
scroll to position [122, 0]
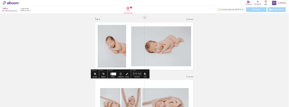
scroll to position [757, 0]
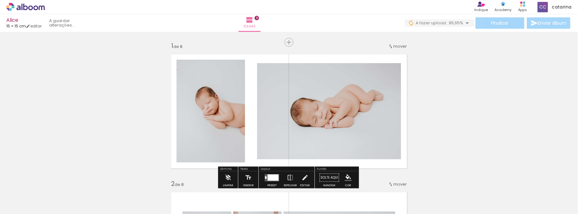
drag, startPoint x: 473, startPoint y: 96, endPoint x: 346, endPoint y: 103, distance: 127.9
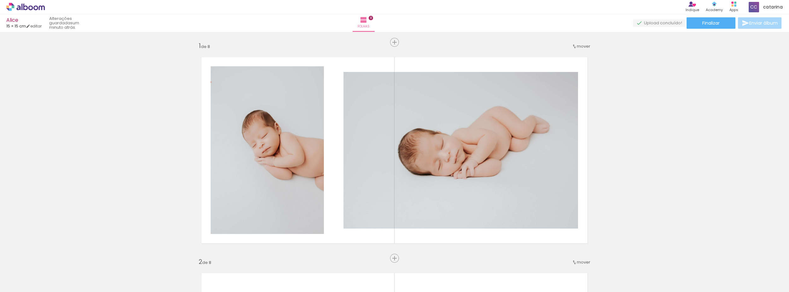
click at [123, 259] on iron-icon at bounding box center [120, 258] width 7 height 7
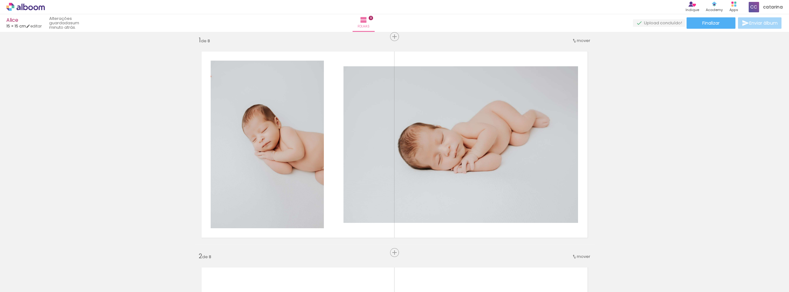
scroll to position [8, 0]
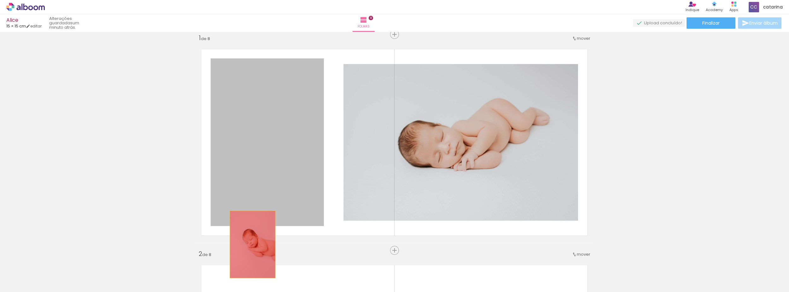
drag, startPoint x: 257, startPoint y: 157, endPoint x: 250, endPoint y: 244, distance: 87.0
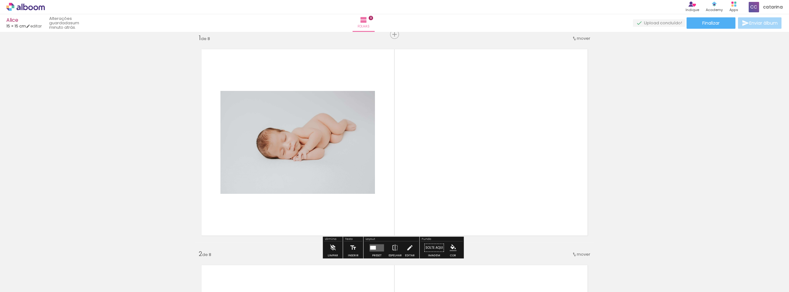
click at [17, 281] on span "Adicionar Fotos" at bounding box center [22, 283] width 19 height 7
click at [0, 0] on input "file" at bounding box center [0, 0] width 0 height 0
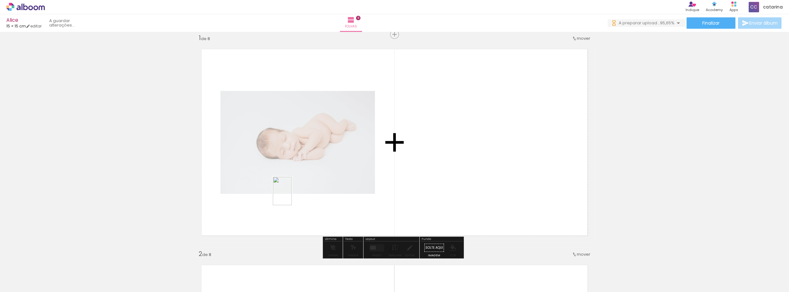
drag, startPoint x: 151, startPoint y: 248, endPoint x: 292, endPoint y: 196, distance: 150.2
click at [292, 196] on quentale-workspace at bounding box center [394, 146] width 789 height 292
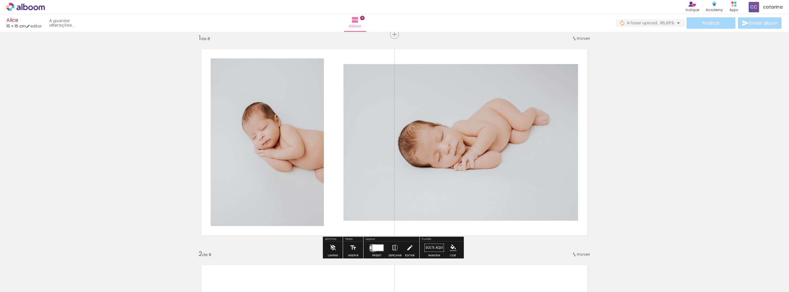
click at [372, 248] on div at bounding box center [377, 247] width 11 height 6
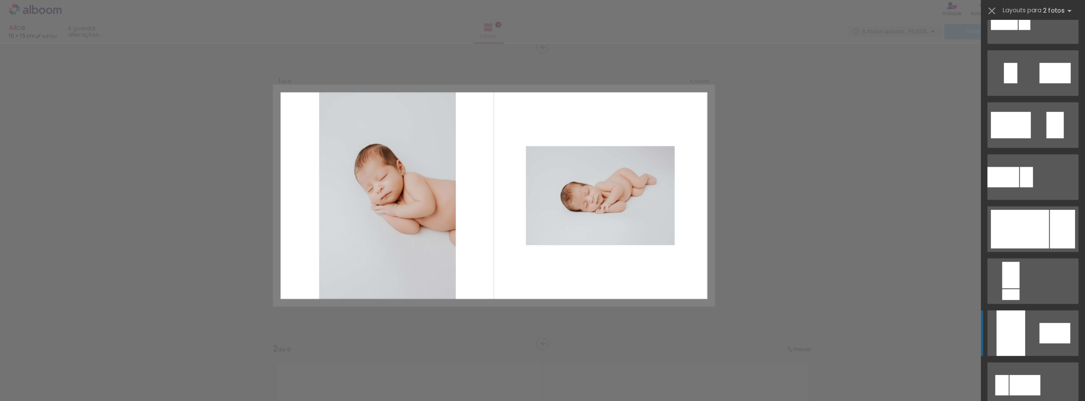
scroll to position [229, 0]
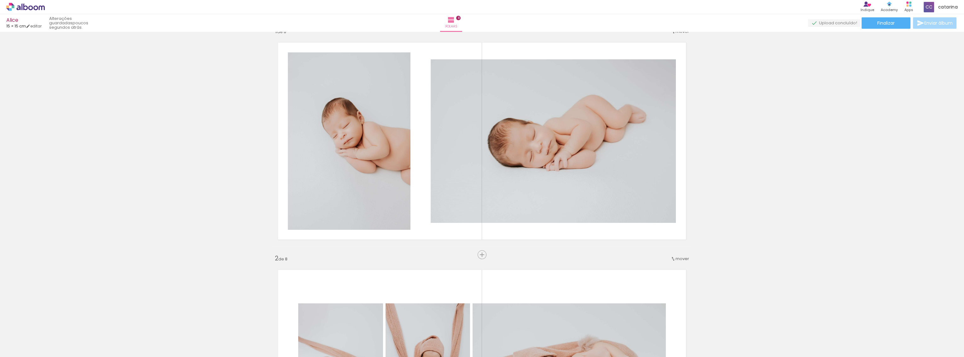
scroll to position [0, 0]
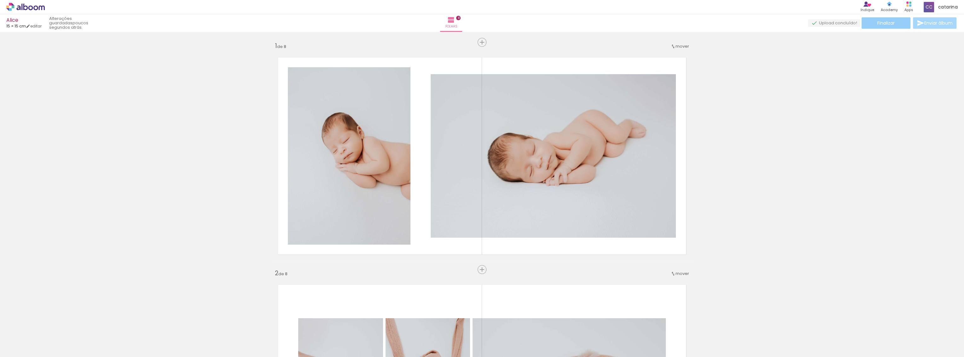
click at [868, 23] on paper-button "Finalizar" at bounding box center [886, 22] width 49 height 11
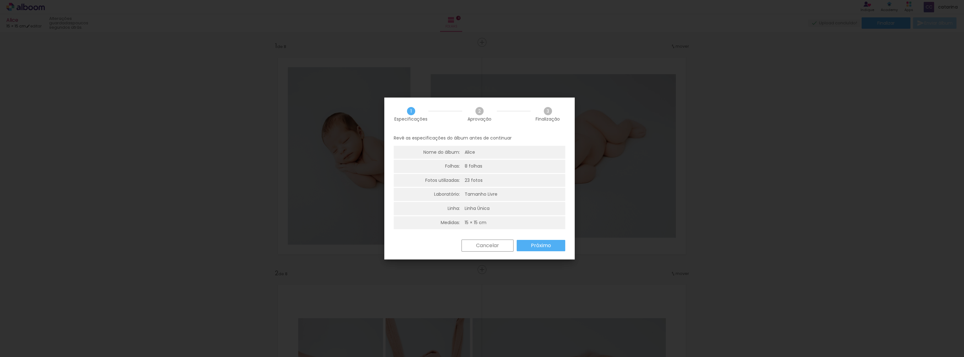
click at [0, 0] on slot "Próximo" at bounding box center [0, 0] width 0 height 0
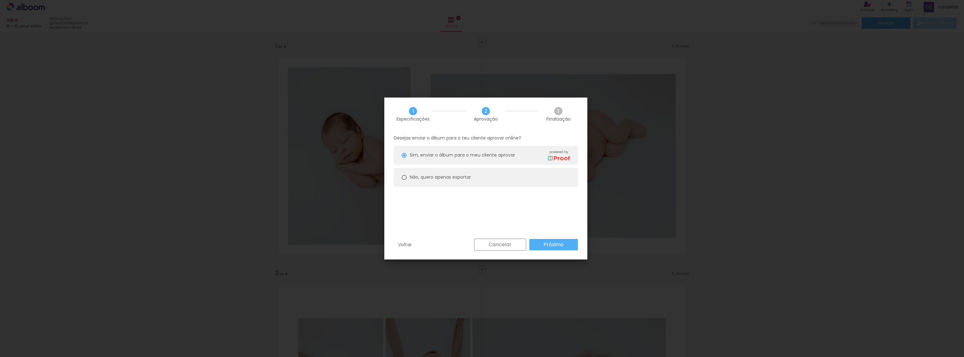
click at [404, 178] on div at bounding box center [404, 177] width 5 height 5
type paper-radio-button "on"
click at [0, 0] on slot "Próximo" at bounding box center [0, 0] width 0 height 0
type input "Alta, 300 DPI"
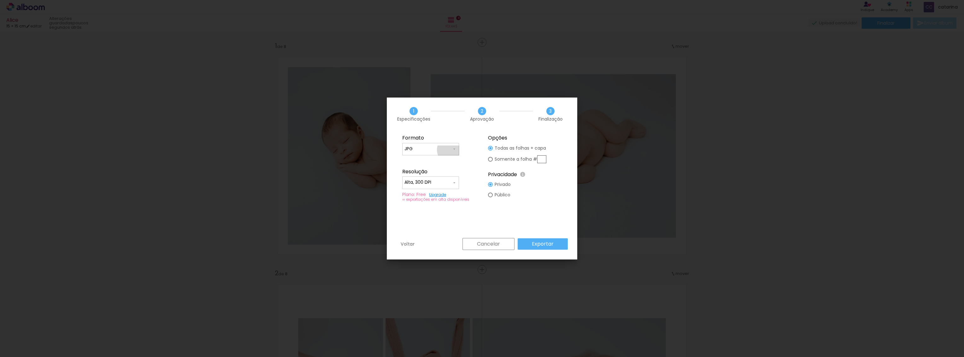
click at [452, 150] on iron-icon at bounding box center [454, 148] width 5 height 5
click at [452, 150] on paper-item "JPG" at bounding box center [430, 148] width 57 height 13
click at [450, 182] on input "Alta, 300 DPI" at bounding box center [428, 182] width 47 height 6
click at [450, 182] on paper-item "Alta, 300 DPI" at bounding box center [430, 181] width 57 height 13
click at [554, 244] on paper-button "Exportar" at bounding box center [543, 243] width 50 height 11
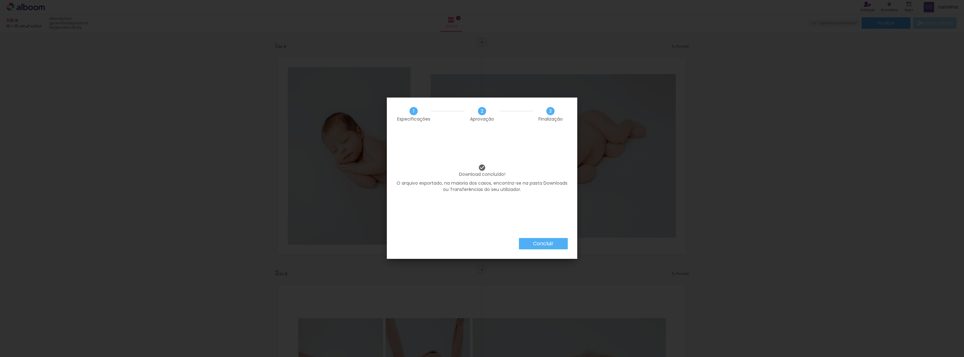
click at [552, 239] on paper-button "Concluir" at bounding box center [543, 243] width 49 height 11
